Goal: Check status: Check status

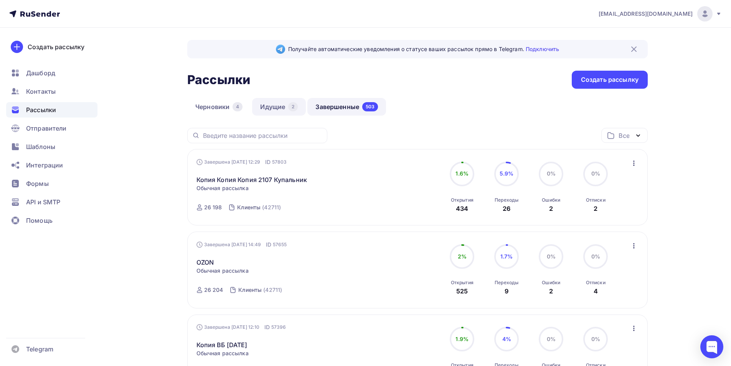
click at [278, 109] on link "Идущие 2" at bounding box center [279, 107] width 54 height 18
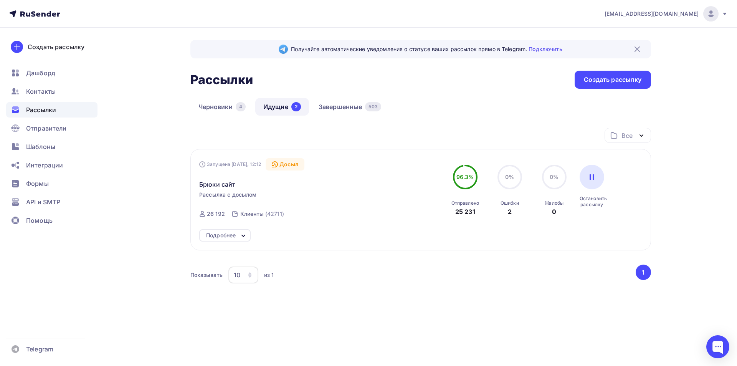
click at [238, 230] on div "Подробнее" at bounding box center [224, 235] width 51 height 12
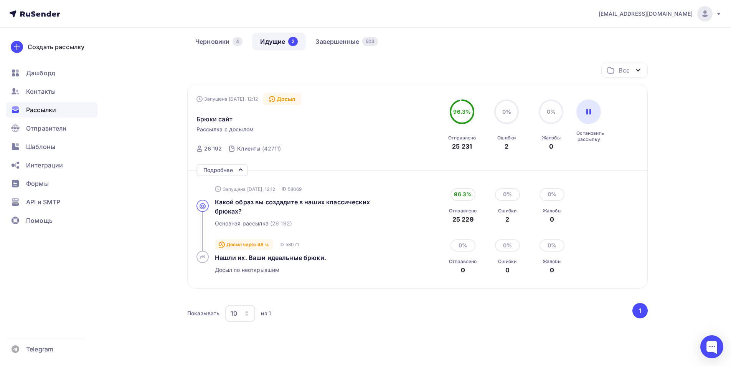
scroll to position [71, 0]
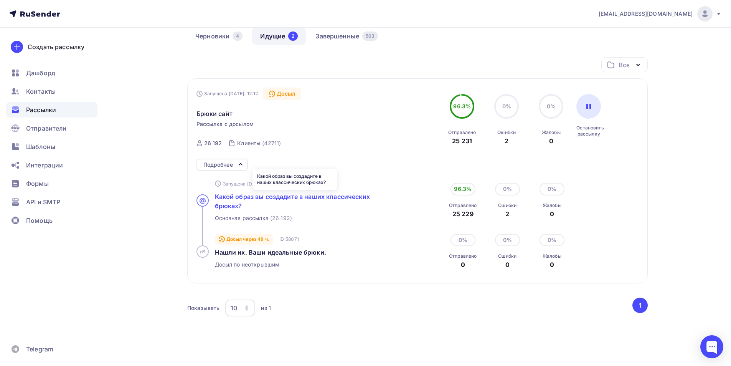
click at [306, 200] on span "Какой образ вы создадите в наших классических брюках?" at bounding box center [292, 201] width 155 height 17
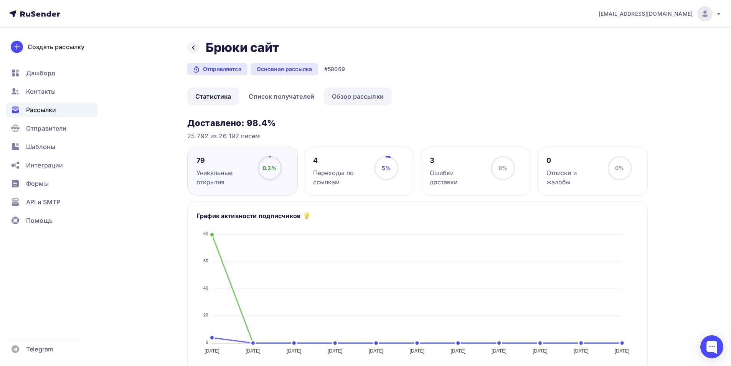
click at [358, 97] on link "Обзор рассылки" at bounding box center [358, 96] width 68 height 18
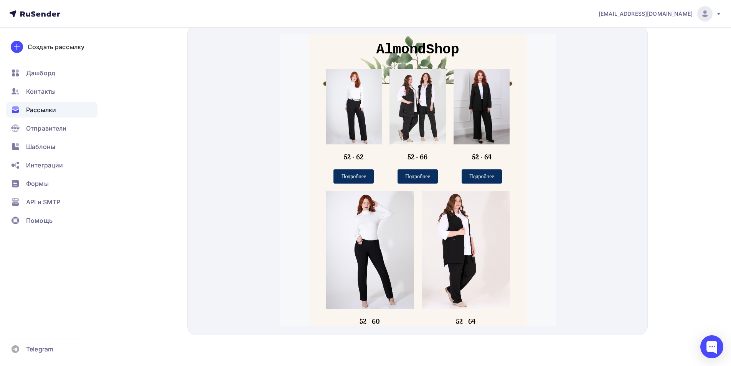
drag, startPoint x: 553, startPoint y: 112, endPoint x: 858, endPoint y: 124, distance: 304.9
